Goal: Check status: Check status

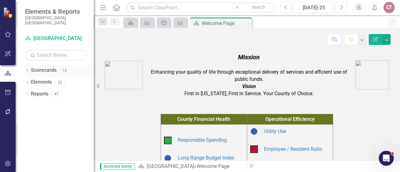
click at [26, 69] on icon "Dropdown" at bounding box center [27, 70] width 4 height 3
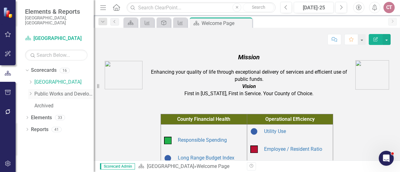
click at [32, 92] on icon "Dropdown" at bounding box center [30, 94] width 5 height 4
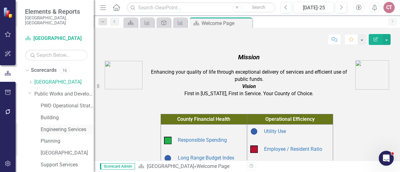
click at [62, 127] on link "Engineering Services" at bounding box center [67, 129] width 53 height 7
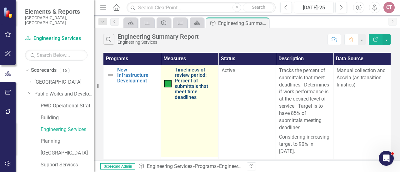
click at [183, 73] on link "Timeliness of review period: Percent of submittals that meet time deadlines" at bounding box center [195, 83] width 40 height 33
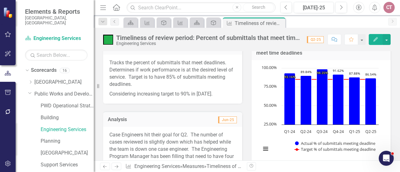
scroll to position [94, 0]
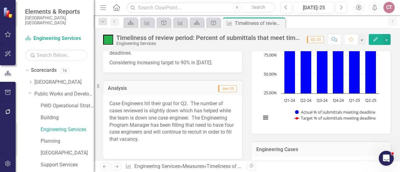
click at [374, 39] on icon "Edit" at bounding box center [376, 39] width 6 height 4
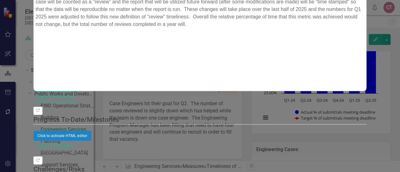
scroll to position [0, 0]
drag, startPoint x: 35, startPoint y: -176, endPoint x: 193, endPoint y: -161, distance: 159.1
copy p "Case Engineers hit their goal for Q2. The number of cases reviewed is slightly …"
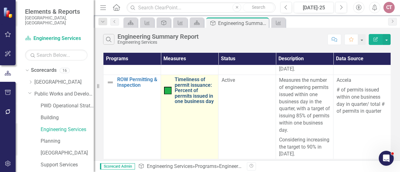
scroll to position [94, 0]
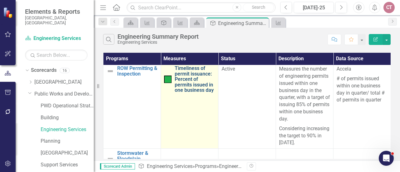
click at [191, 80] on link "Timeliness of permit issuance: Percent of permits issued in one business day" at bounding box center [195, 79] width 40 height 27
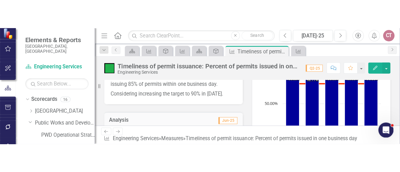
scroll to position [125, 0]
